Goal: Task Accomplishment & Management: Manage account settings

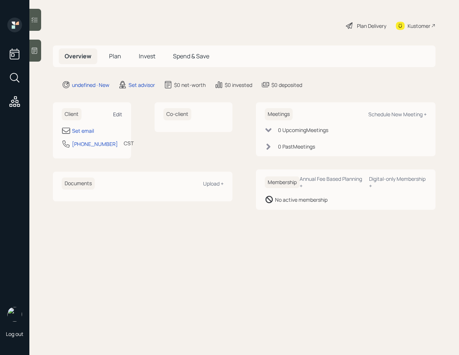
click at [120, 115] on div "Edit" at bounding box center [117, 114] width 9 height 7
select select "America/[GEOGRAPHIC_DATA]"
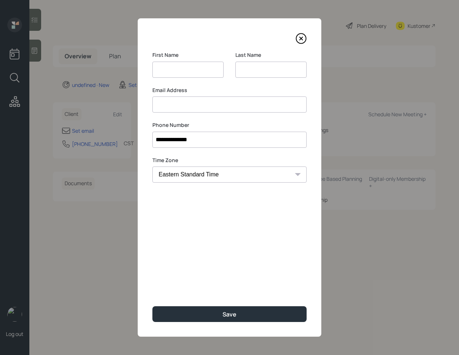
click at [186, 68] on input at bounding box center [187, 70] width 71 height 16
click at [181, 68] on input "[PERSON_NAME]" at bounding box center [187, 70] width 71 height 16
type input "[PERSON_NAME]"
click at [245, 73] on input at bounding box center [270, 70] width 71 height 16
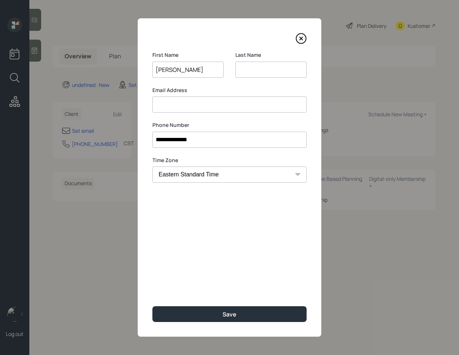
paste input "[PERSON_NAME]"
type input "[PERSON_NAME]"
click at [210, 110] on input at bounding box center [229, 105] width 154 height 16
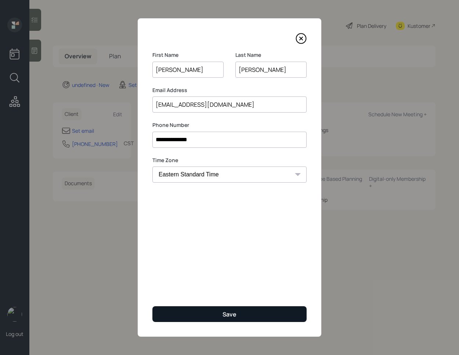
type input "dcurtis@gametimegraphics.com"
click at [196, 316] on button "Save" at bounding box center [229, 315] width 154 height 16
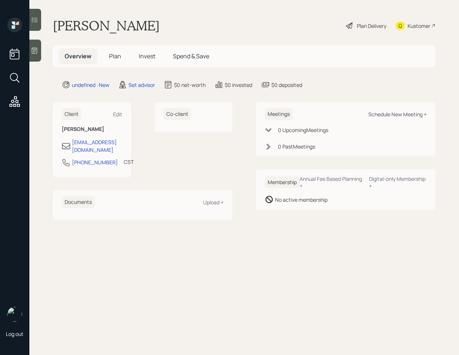
click at [390, 114] on div "Schedule New Meeting +" at bounding box center [397, 114] width 58 height 7
select select "round-robin"
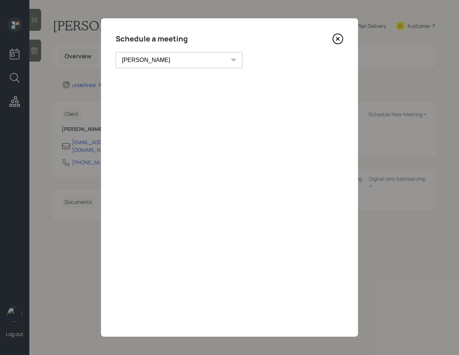
click at [339, 38] on icon at bounding box center [337, 38] width 11 height 11
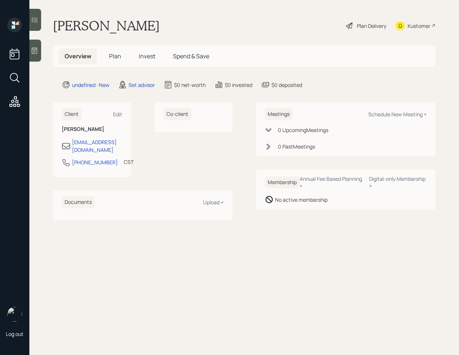
click at [38, 49] on div at bounding box center [35, 51] width 12 height 22
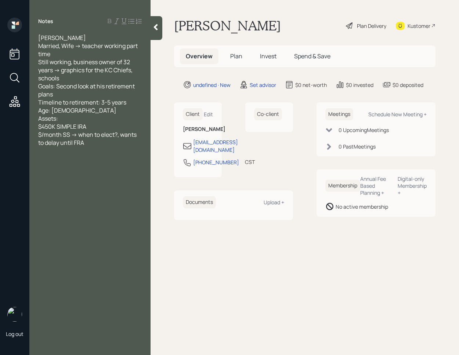
click at [160, 29] on div at bounding box center [157, 28] width 12 height 24
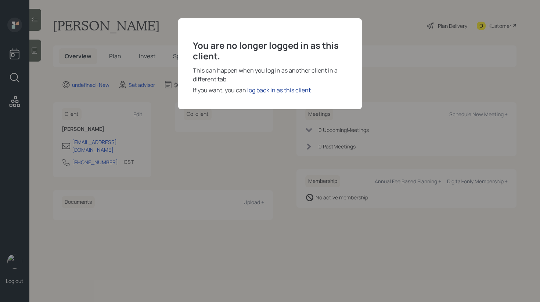
click at [280, 90] on div "log back in as this client" at bounding box center [279, 90] width 64 height 9
